Goal: Task Accomplishment & Management: Manage account settings

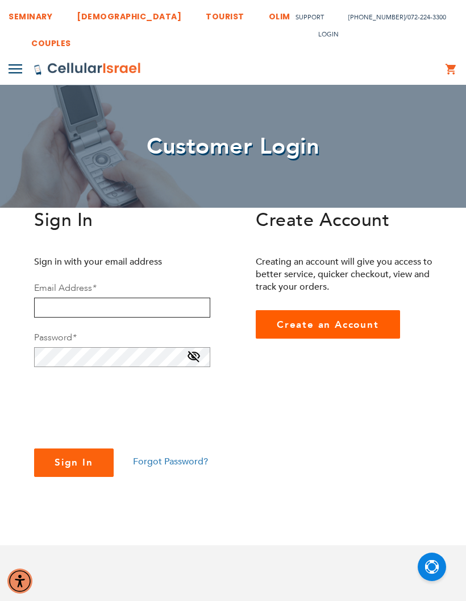
click at [51, 308] on input "email" at bounding box center [122, 307] width 176 height 20
type input "l"
type input "[EMAIL_ADDRESS][DOMAIN_NAME]"
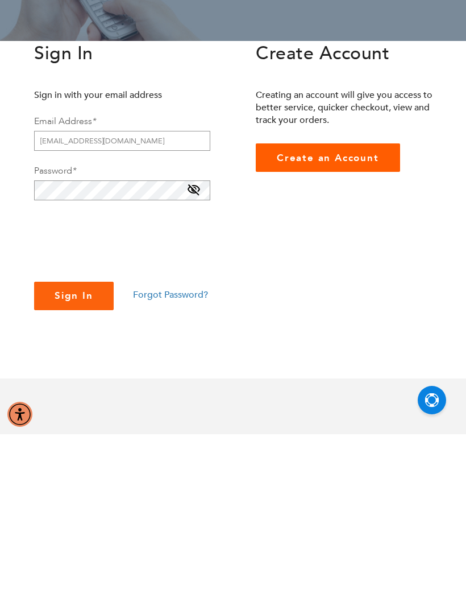
click at [151, 455] on span "Forgot Password?" at bounding box center [170, 461] width 75 height 13
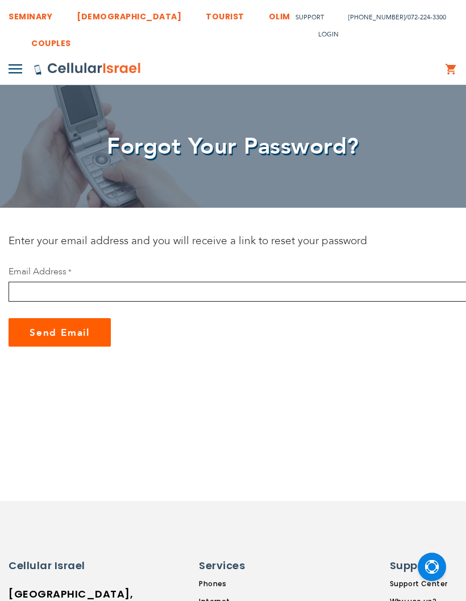
click at [79, 286] on input "email" at bounding box center [305, 292] width 592 height 20
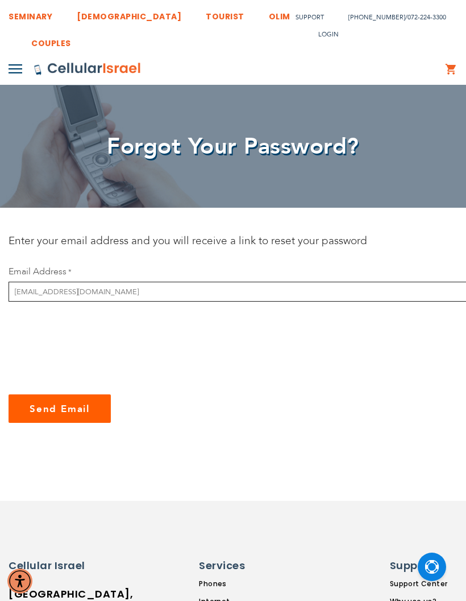
type input "[EMAIL_ADDRESS][DOMAIN_NAME]"
click at [60, 408] on button "Send Email" at bounding box center [60, 408] width 102 height 28
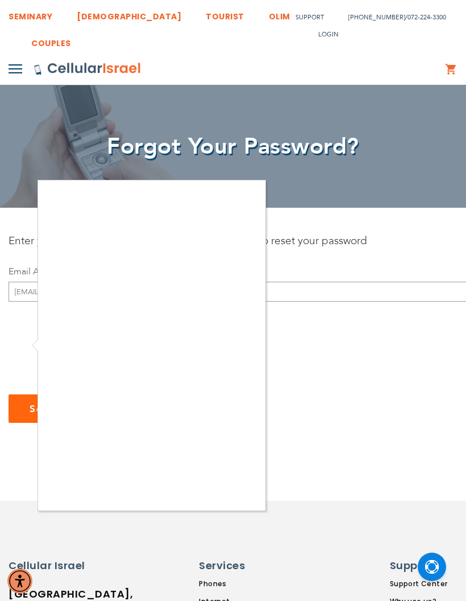
checkbox input "true"
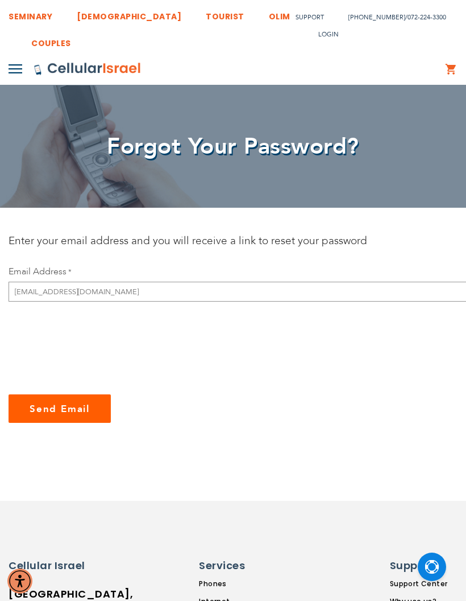
click at [61, 408] on span "Send Email" at bounding box center [60, 408] width 60 height 13
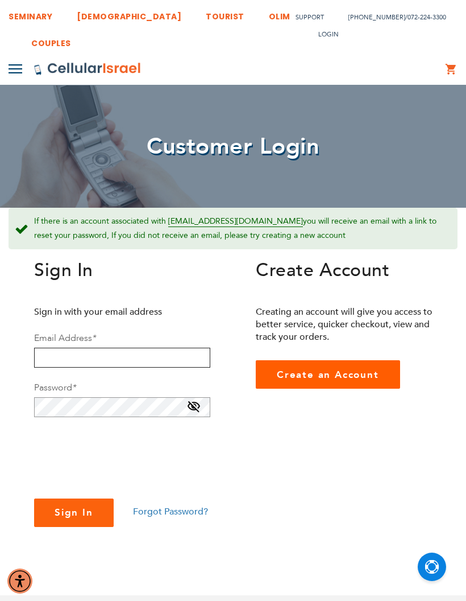
click at [48, 358] on input "email" at bounding box center [122, 358] width 176 height 20
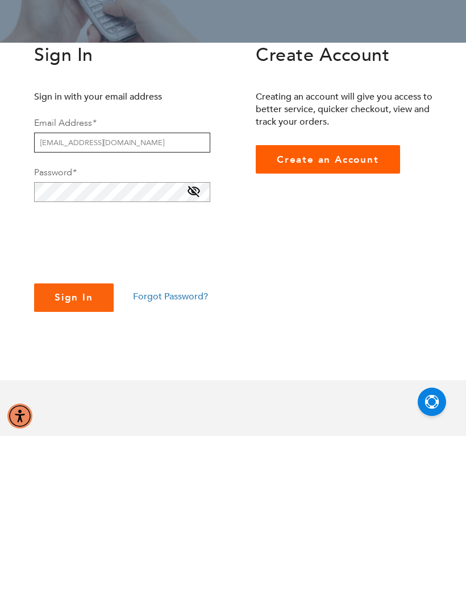
type input "[EMAIL_ADDRESS][DOMAIN_NAME]"
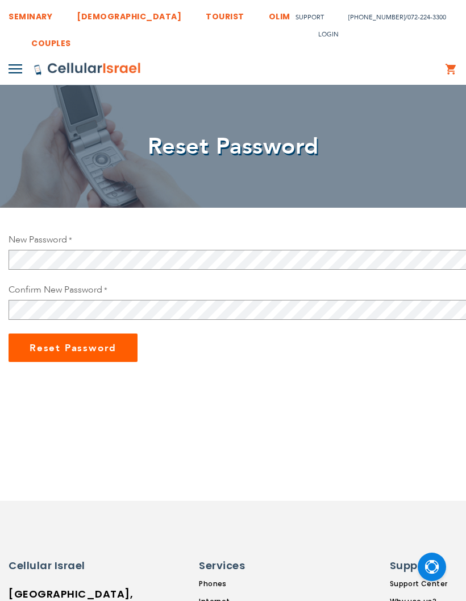
click at [301, 247] on div "New Password Password Strength: No Password" at bounding box center [305, 251] width 592 height 36
click at [63, 347] on span "Reset Password" at bounding box center [73, 347] width 87 height 13
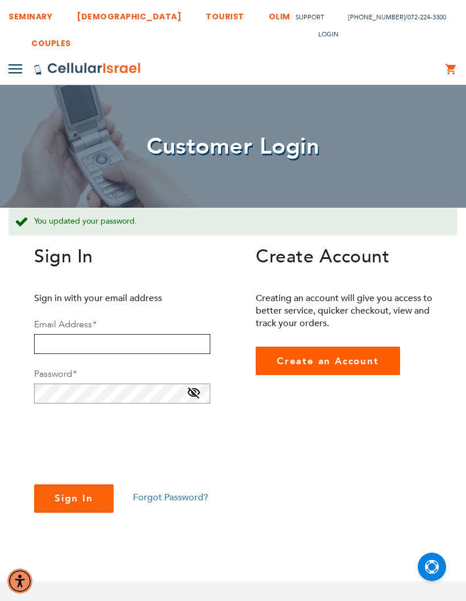
click at [60, 341] on input "email" at bounding box center [122, 344] width 176 height 20
type input "[EMAIL_ADDRESS][DOMAIN_NAME]"
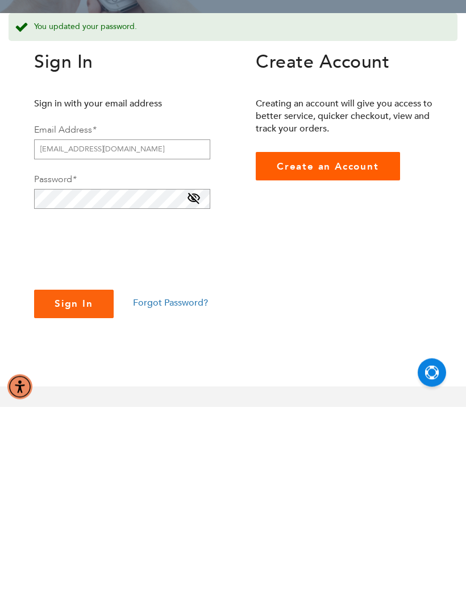
checkbox input "true"
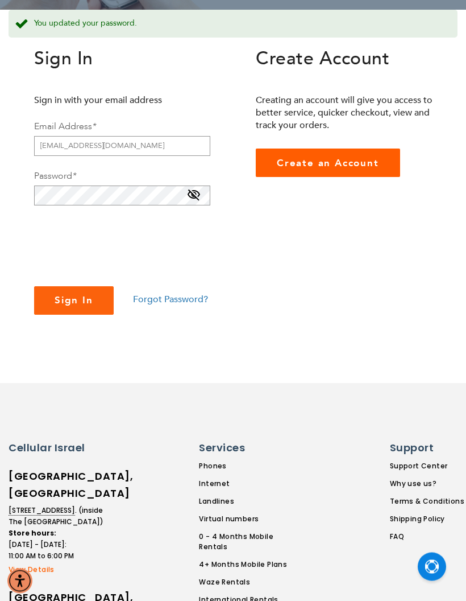
click at [57, 291] on button "Sign In" at bounding box center [74, 301] width 80 height 28
